Goal: Communication & Community: Share content

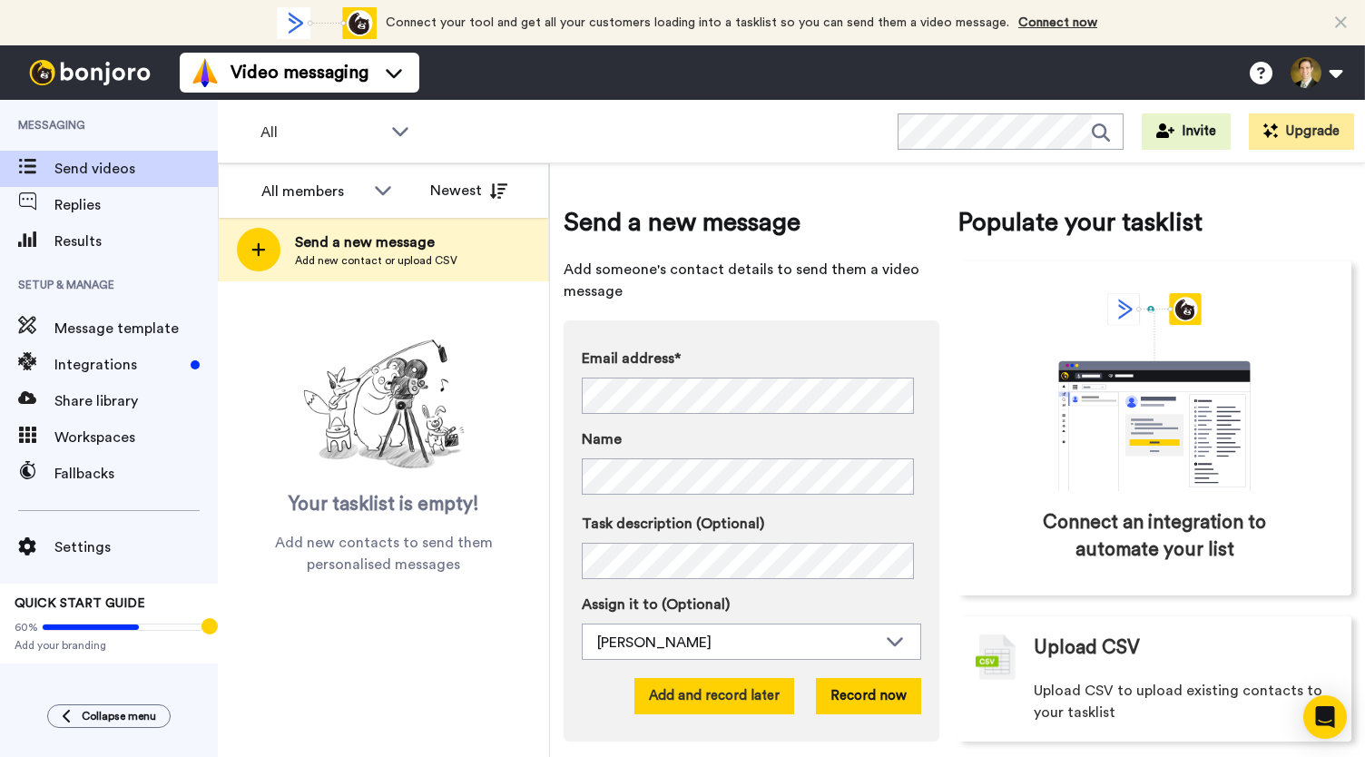
click at [711, 705] on button "Add and record later" at bounding box center [714, 696] width 160 height 36
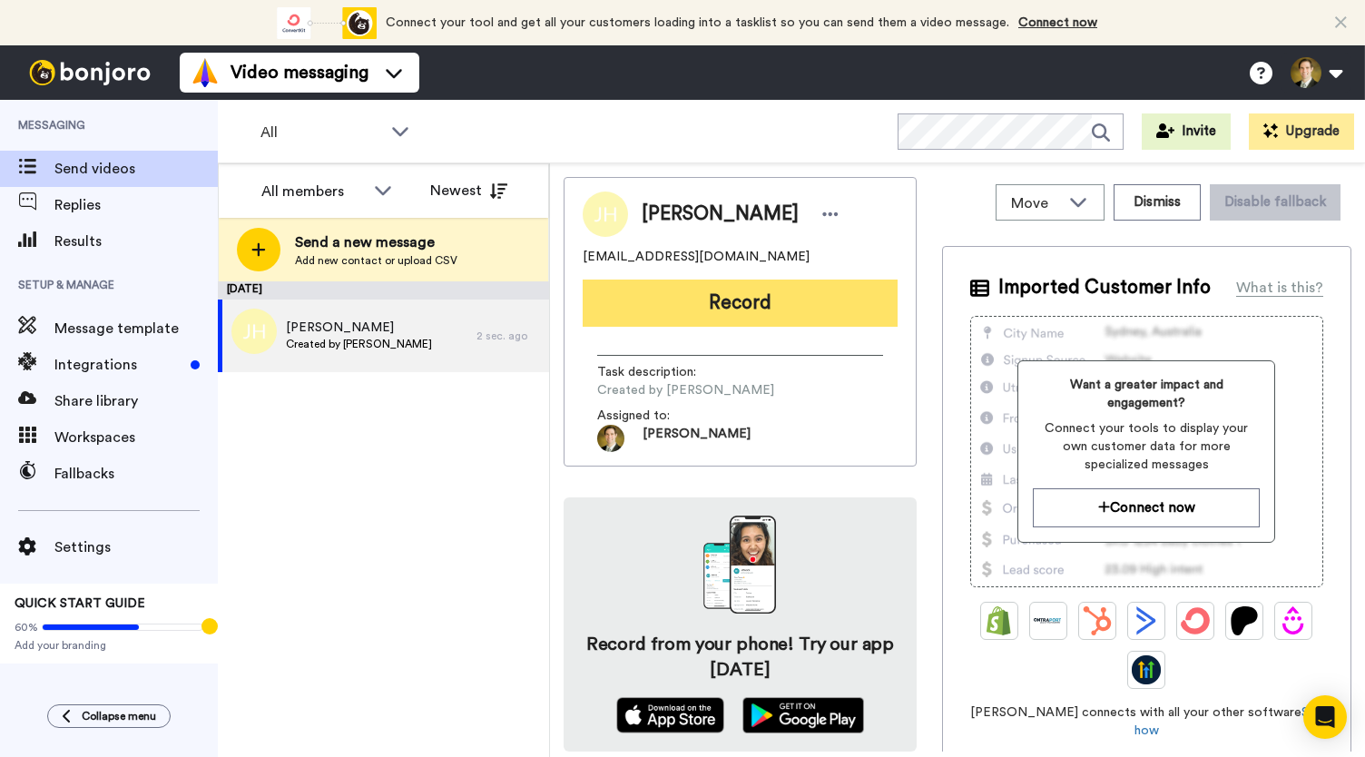
drag, startPoint x: 692, startPoint y: 299, endPoint x: 696, endPoint y: 289, distance: 11.0
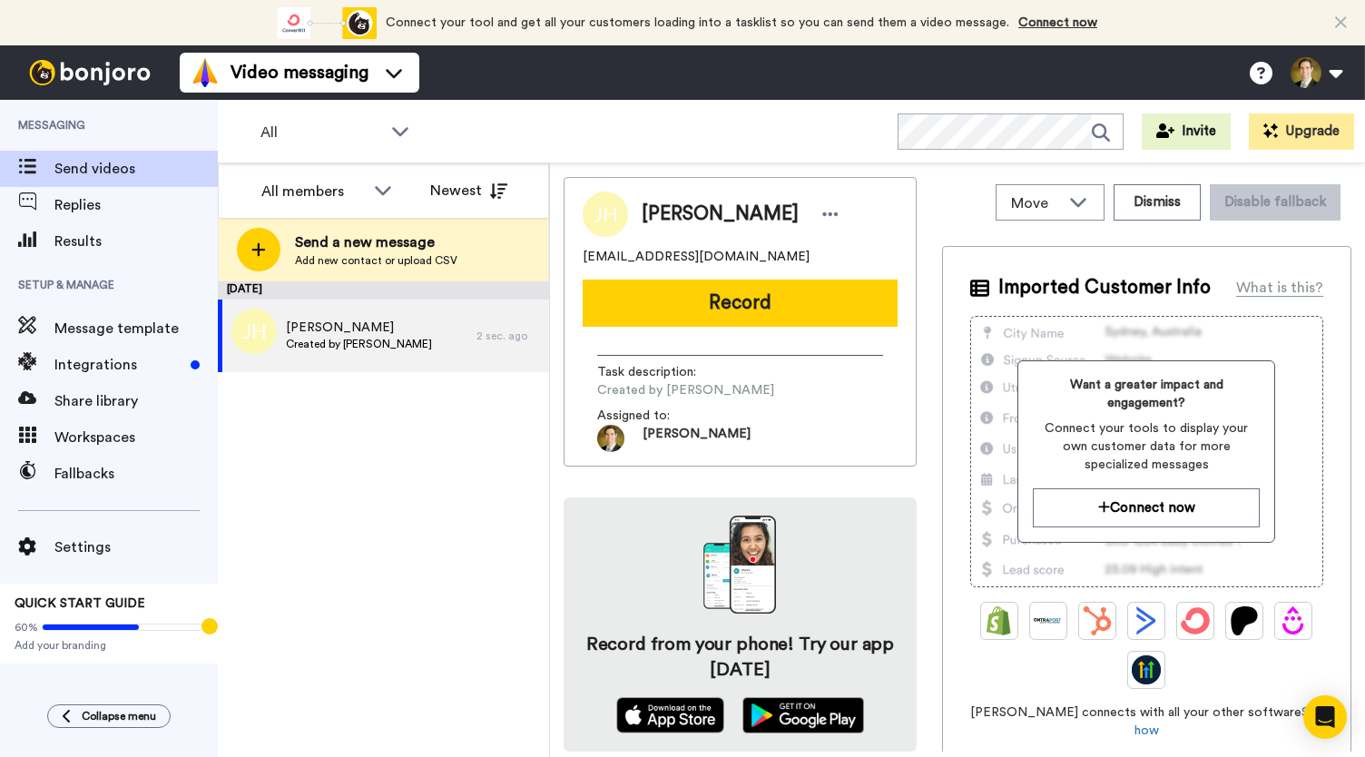
click at [692, 299] on button "Record" at bounding box center [740, 303] width 315 height 47
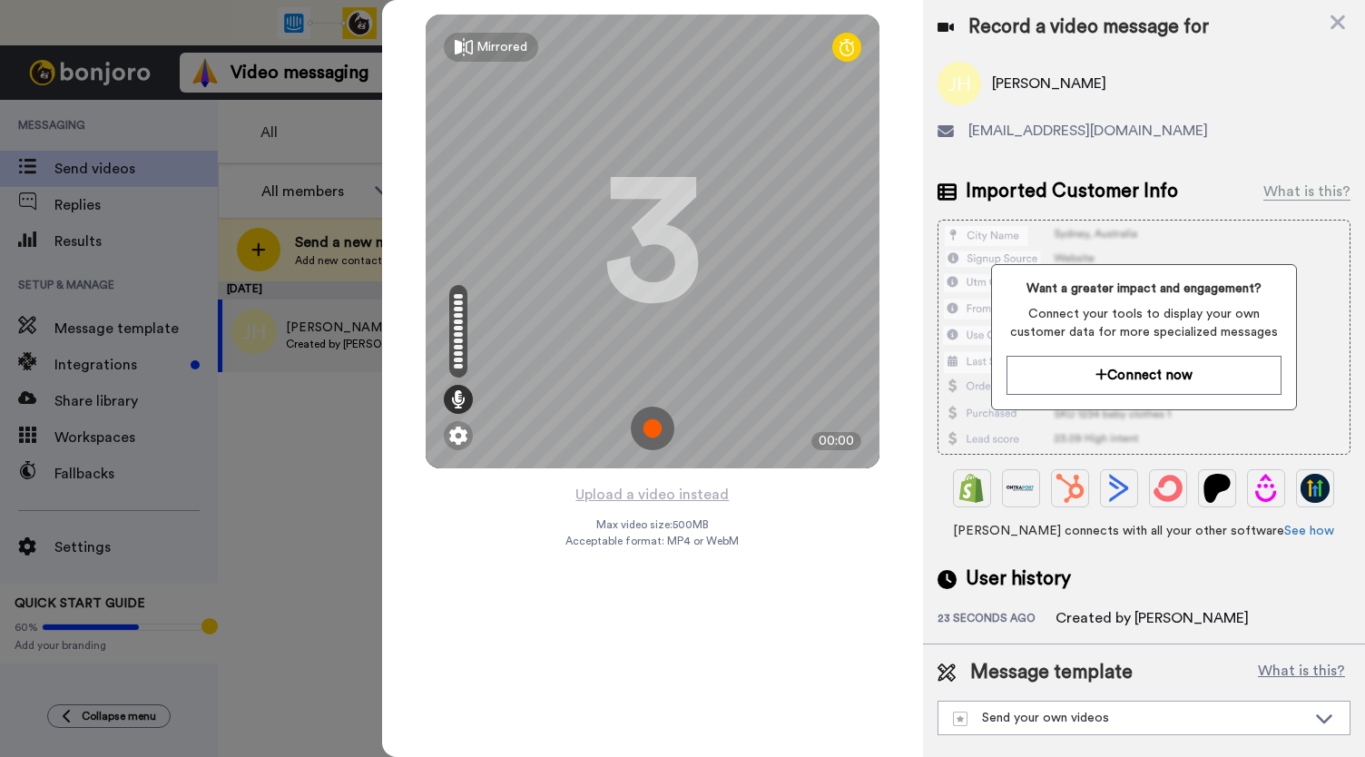
click at [648, 425] on img at bounding box center [653, 429] width 44 height 44
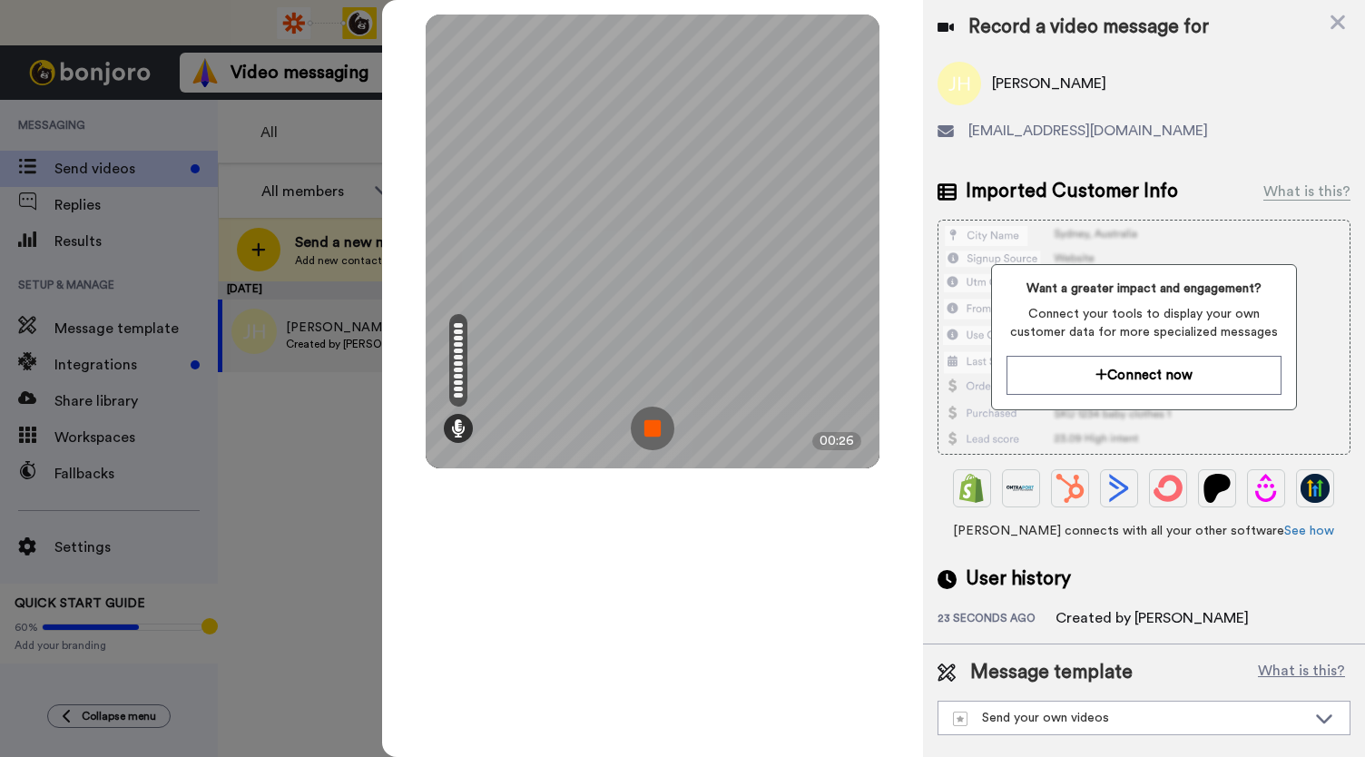
click at [648, 425] on img at bounding box center [653, 429] width 44 height 44
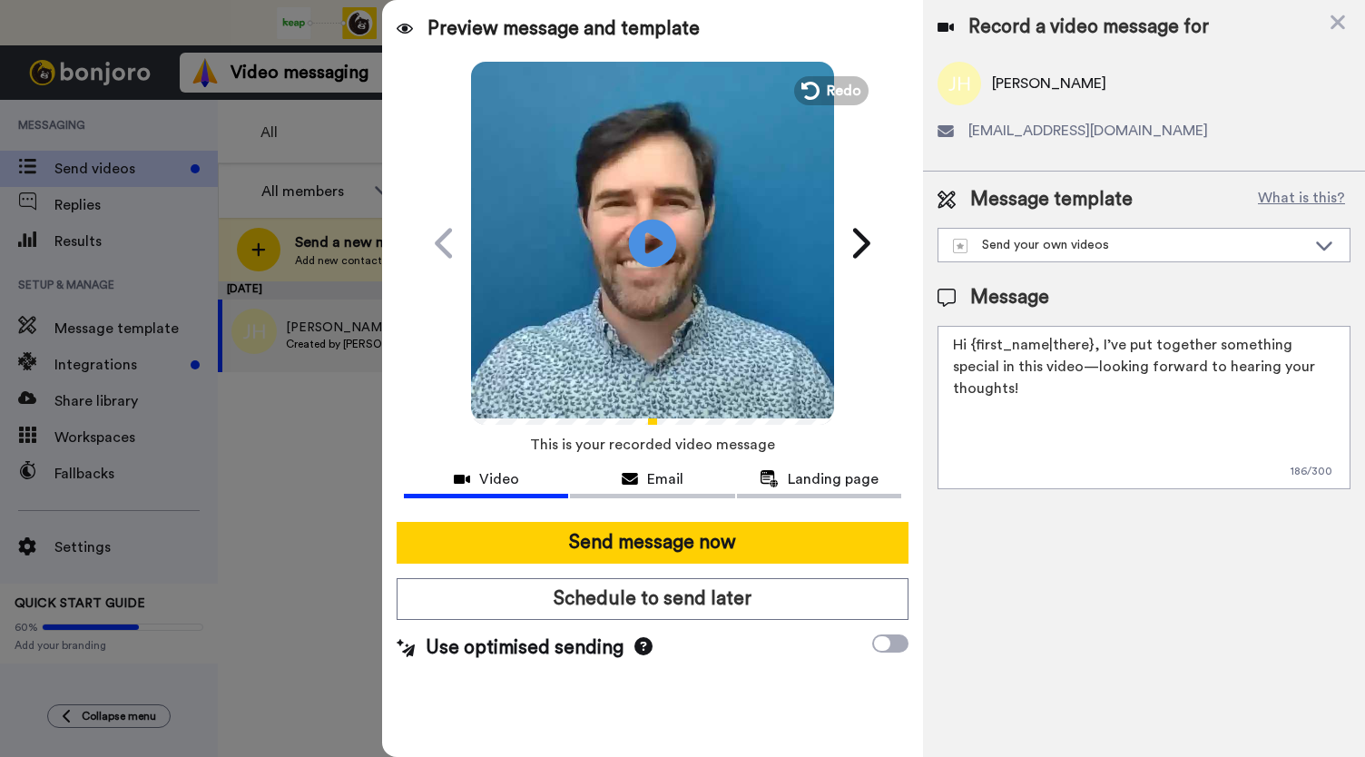
click at [644, 255] on icon at bounding box center [653, 243] width 48 height 48
click at [635, 485] on icon at bounding box center [630, 479] width 16 height 15
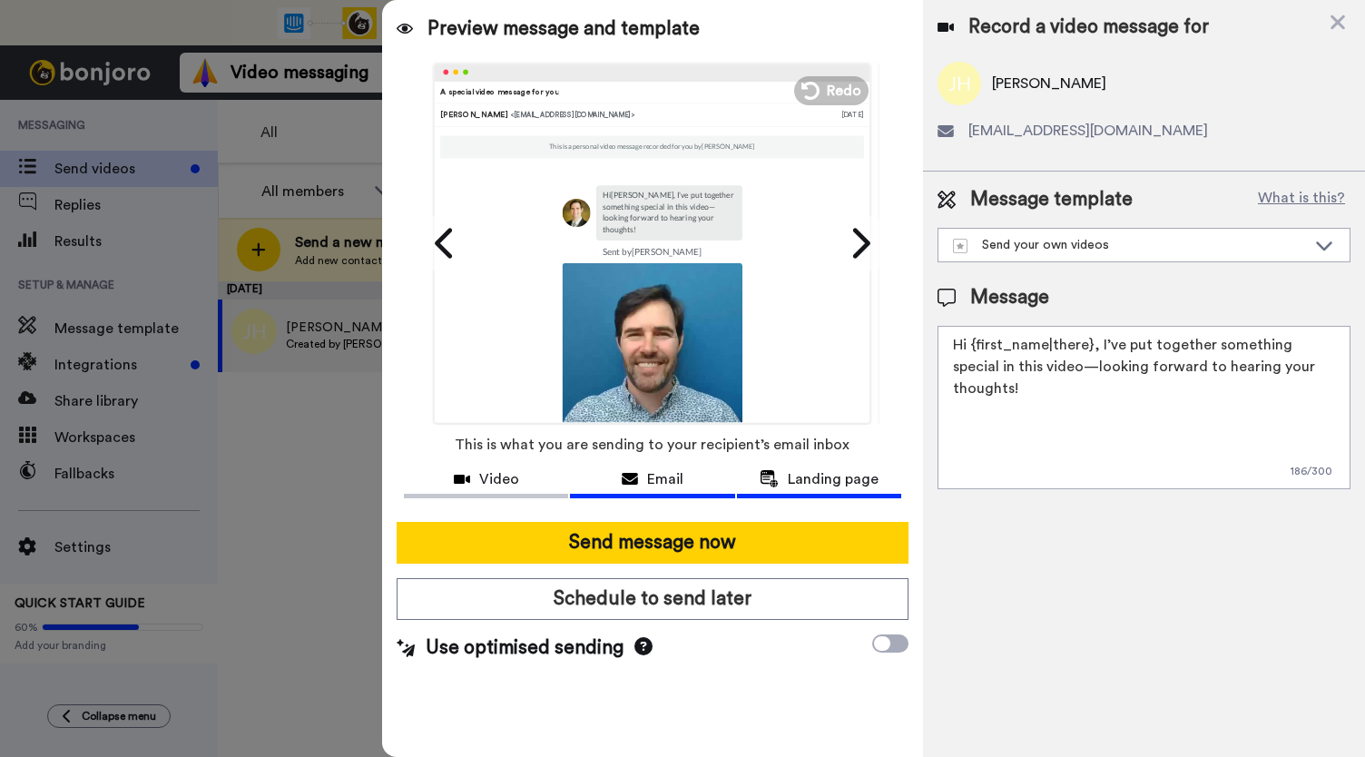
click at [817, 489] on button "Landing page" at bounding box center [819, 482] width 164 height 34
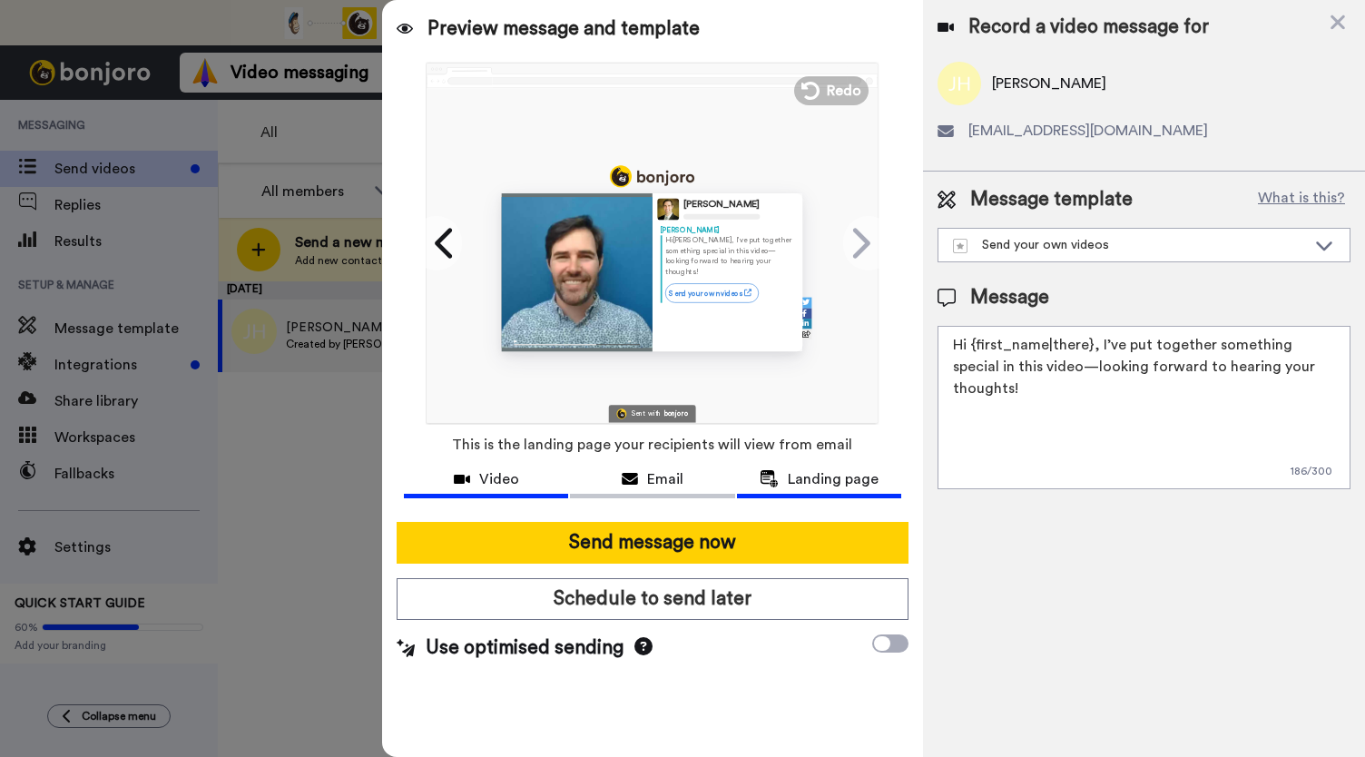
click at [475, 470] on div "Video" at bounding box center [486, 479] width 164 height 22
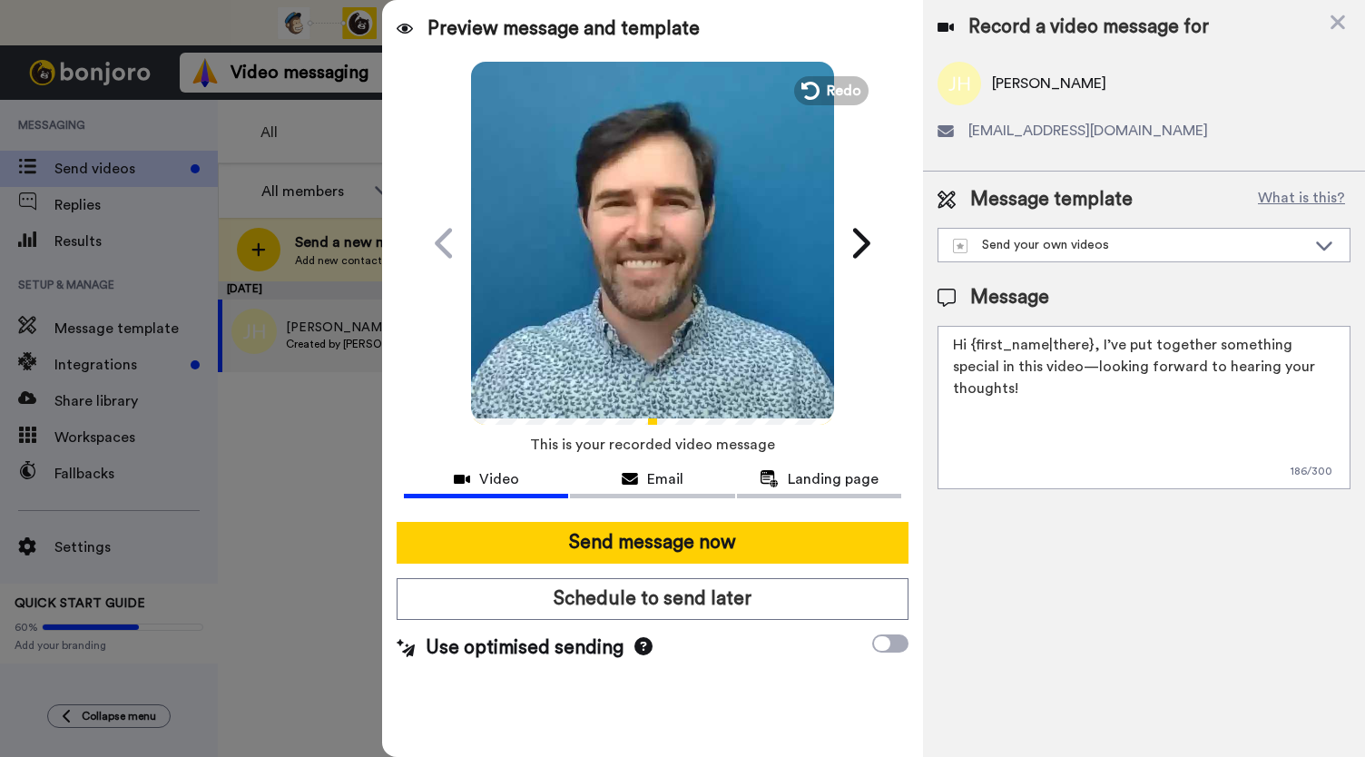
click at [606, 219] on video at bounding box center [652, 240] width 363 height 363
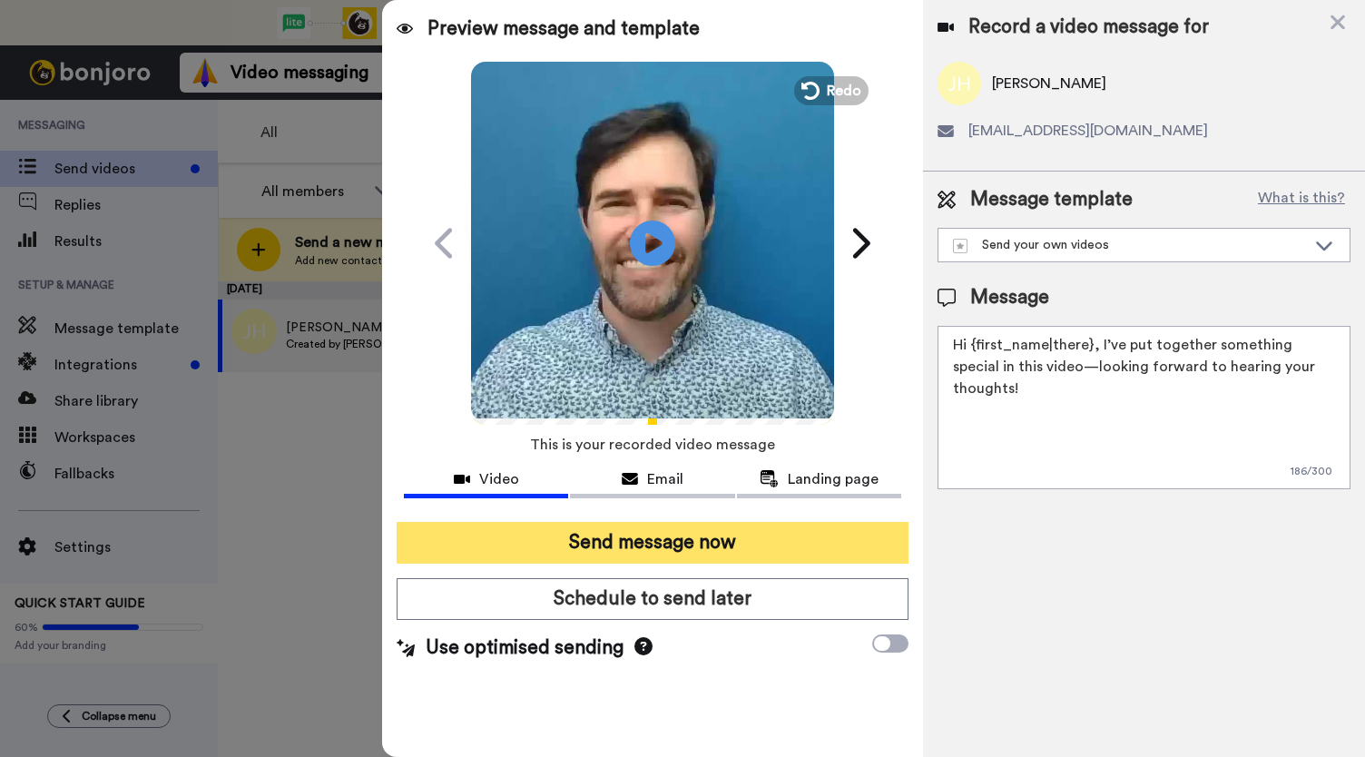
click at [593, 535] on button "Send message now" at bounding box center [653, 543] width 512 height 42
